Goal: Check status: Check status

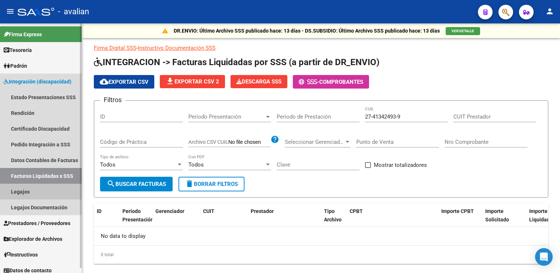
click at [16, 191] on link "Legajos" at bounding box center [41, 192] width 82 height 16
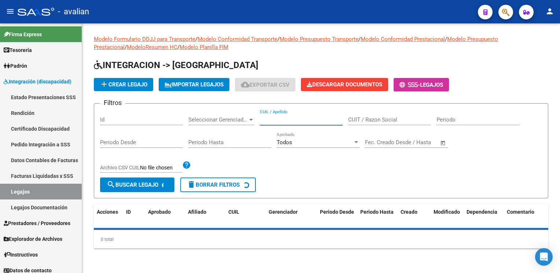
click at [271, 121] on input "CUIL / Apellido" at bounding box center [301, 120] width 83 height 7
paste input "27513544788"
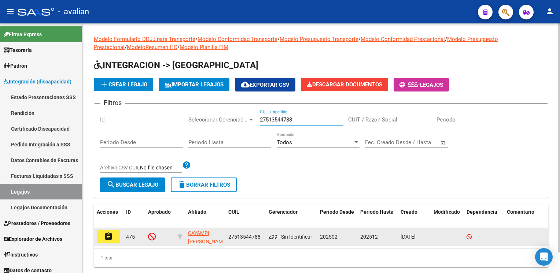
type input "27513544788"
click at [115, 237] on button "assignment" at bounding box center [108, 236] width 23 height 13
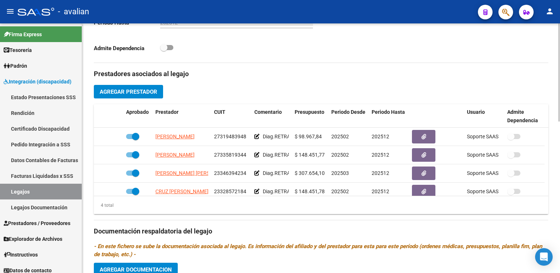
scroll to position [256, 0]
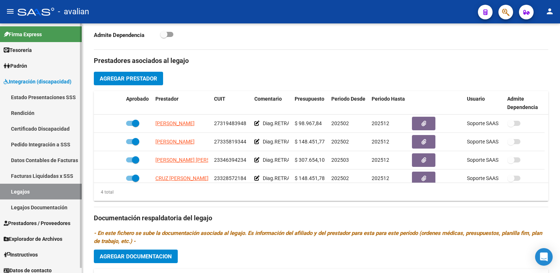
click at [41, 173] on link "Facturas Liquidadas x SSS" at bounding box center [41, 176] width 82 height 16
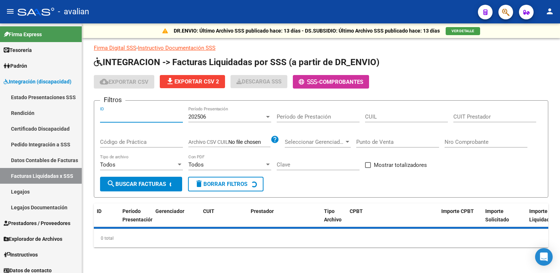
click at [115, 118] on input "ID" at bounding box center [141, 117] width 83 height 7
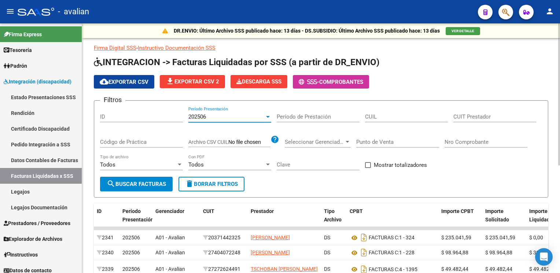
click at [253, 117] on div "202506" at bounding box center [226, 117] width 76 height 7
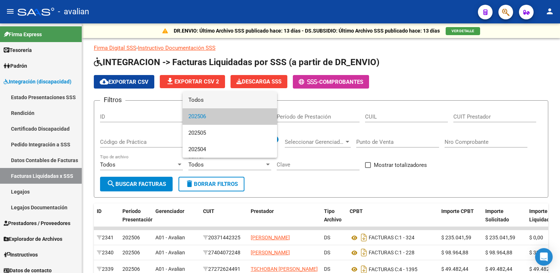
click at [205, 102] on span "Todos" at bounding box center [229, 100] width 83 height 16
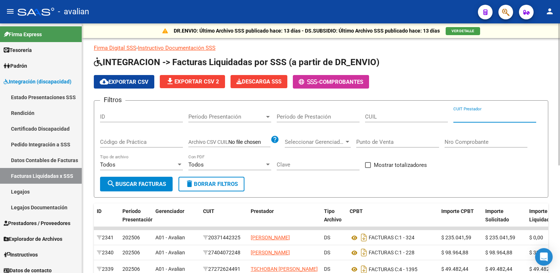
paste input "27-31948394-8"
type input "27-31948394-8"
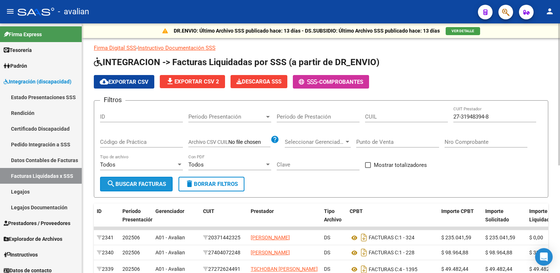
click at [136, 187] on span "search Buscar Facturas" at bounding box center [136, 184] width 59 height 7
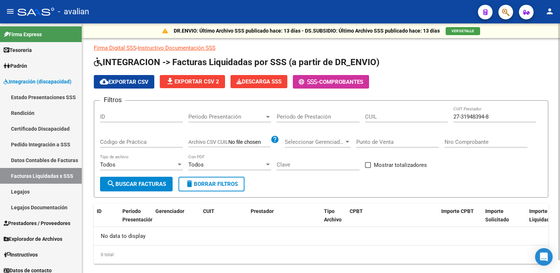
scroll to position [13, 0]
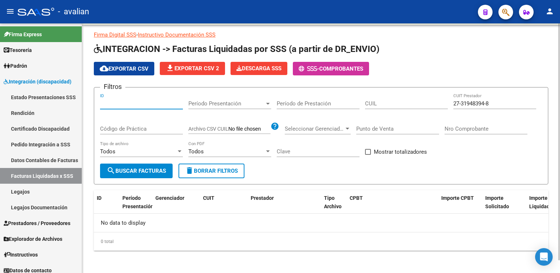
click at [128, 104] on input "ID" at bounding box center [141, 103] width 83 height 7
click at [246, 102] on span "Período Presentación" at bounding box center [226, 103] width 76 height 7
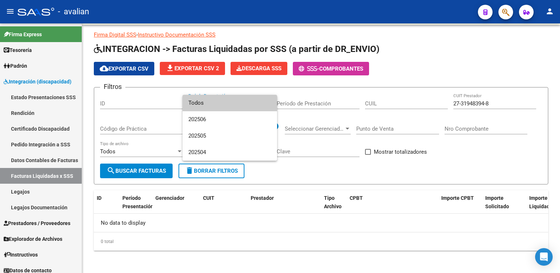
click at [211, 106] on span "Todos" at bounding box center [229, 103] width 83 height 16
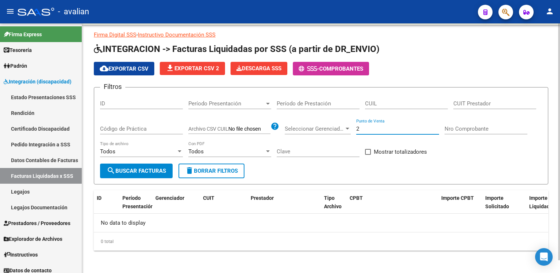
type input "2"
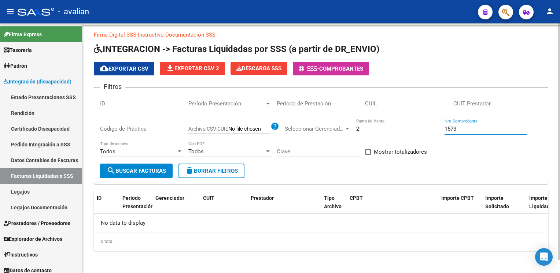
type input "1573"
click at [150, 169] on span "search Buscar Facturas" at bounding box center [136, 171] width 59 height 7
click at [138, 103] on input "ID" at bounding box center [141, 103] width 83 height 7
click at [254, 104] on span "Período Presentación" at bounding box center [226, 103] width 76 height 7
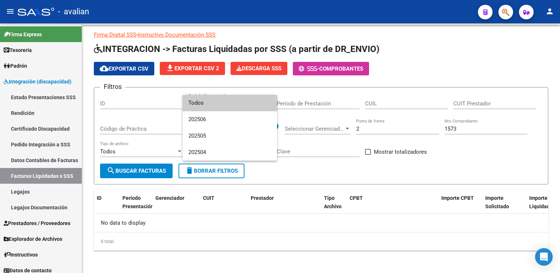
click at [221, 105] on span "Todos" at bounding box center [229, 103] width 83 height 16
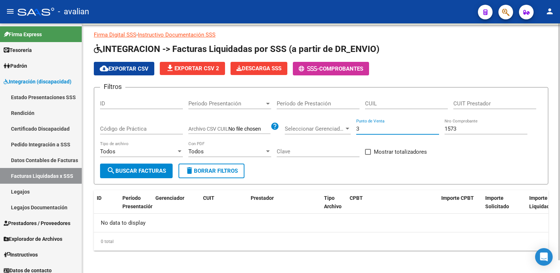
type input "3"
type input "93"
click at [150, 170] on span "search Buscar Facturas" at bounding box center [136, 171] width 59 height 7
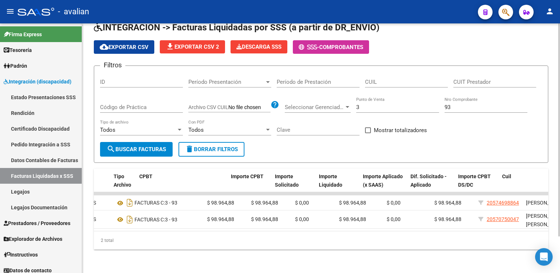
scroll to position [0, 0]
